Goal: Task Accomplishment & Management: Manage account settings

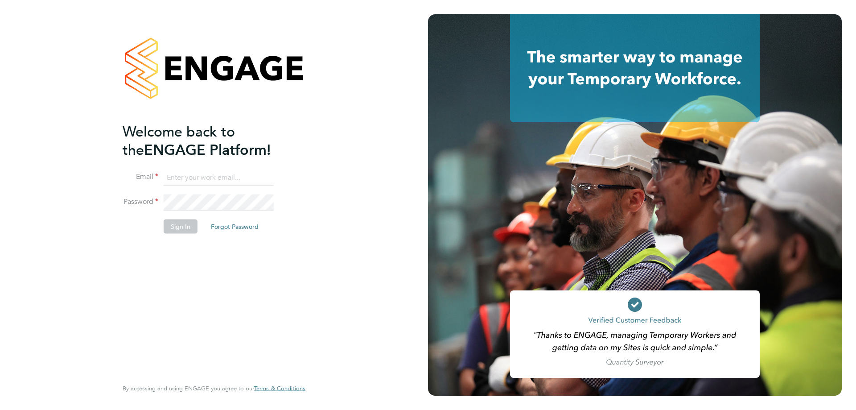
click at [203, 178] on input at bounding box center [219, 177] width 110 height 16
type input "[EMAIL_ADDRESS][DOMAIN_NAME]"
click at [187, 216] on li "Password" at bounding box center [210, 206] width 174 height 25
click at [185, 222] on button "Sign In" at bounding box center [181, 226] width 34 height 14
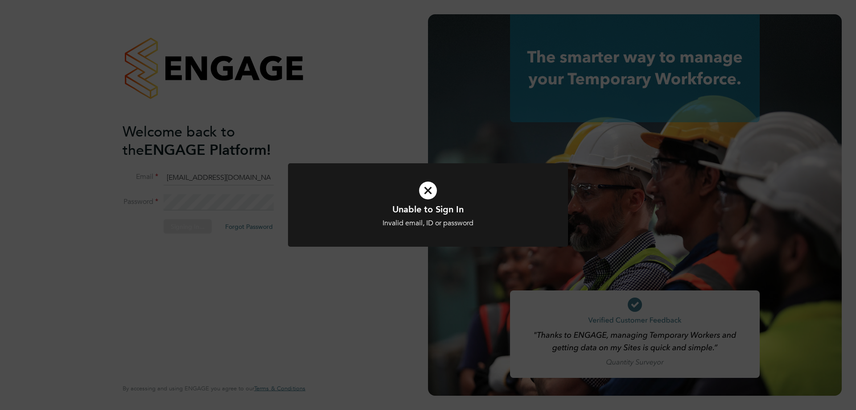
click at [429, 194] on icon at bounding box center [428, 190] width 232 height 35
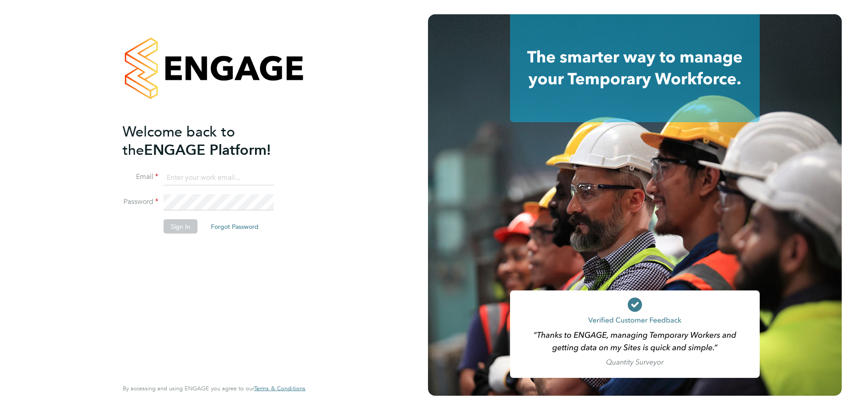
click at [489, 125] on div at bounding box center [635, 204] width 414 height 381
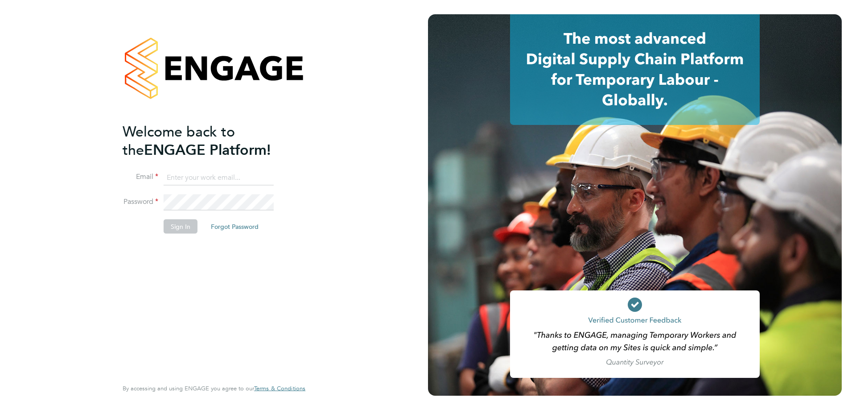
click at [188, 184] on input at bounding box center [219, 177] width 110 height 16
type input "[EMAIL_ADDRESS][DOMAIN_NAME]"
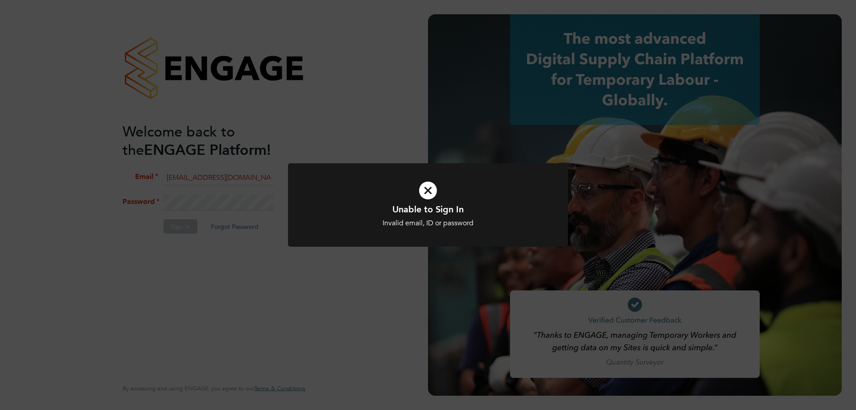
click at [426, 194] on icon at bounding box center [428, 190] width 232 height 35
